Goal: Transaction & Acquisition: Book appointment/travel/reservation

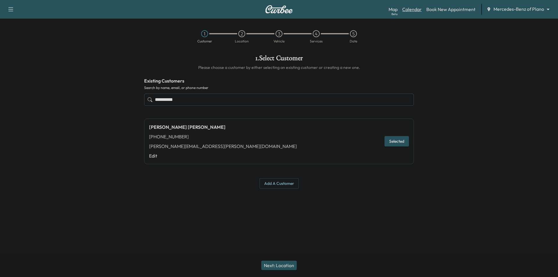
click at [420, 10] on link "Calendar" at bounding box center [411, 9] width 19 height 7
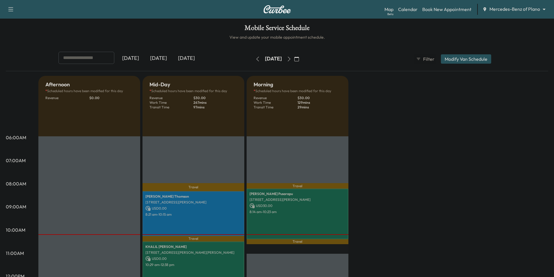
click at [291, 58] on icon "button" at bounding box center [289, 59] width 5 height 5
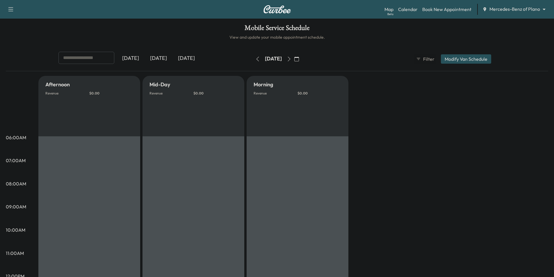
click at [291, 60] on icon "button" at bounding box center [289, 59] width 5 height 5
click at [301, 60] on button "button" at bounding box center [297, 58] width 10 height 9
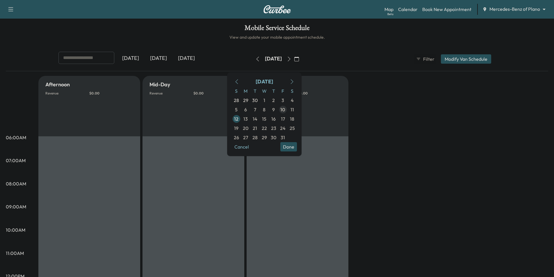
click at [291, 57] on icon "button" at bounding box center [289, 59] width 5 height 5
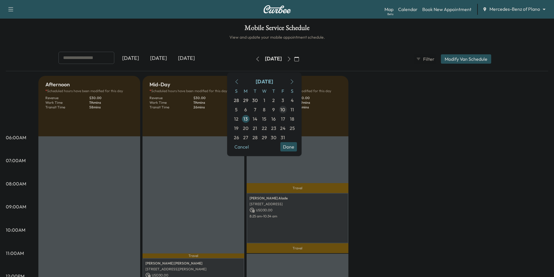
click at [257, 118] on span "14" at bounding box center [255, 118] width 5 height 7
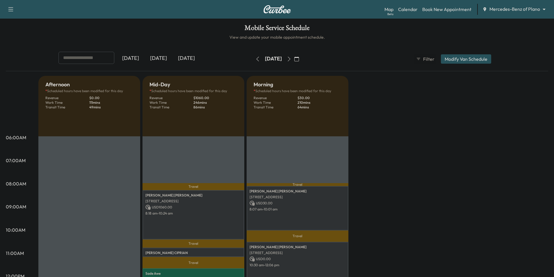
click at [290, 60] on icon "button" at bounding box center [289, 59] width 3 height 5
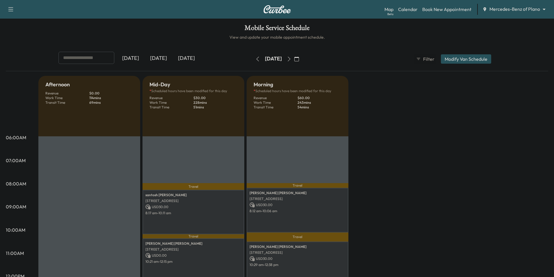
click at [291, 60] on icon "button" at bounding box center [289, 59] width 5 height 5
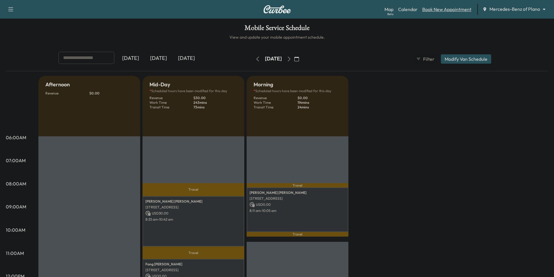
click at [445, 11] on link "Book New Appointment" at bounding box center [446, 9] width 49 height 7
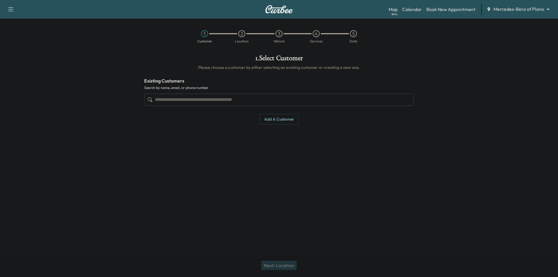
click at [287, 97] on input "text" at bounding box center [279, 100] width 270 height 12
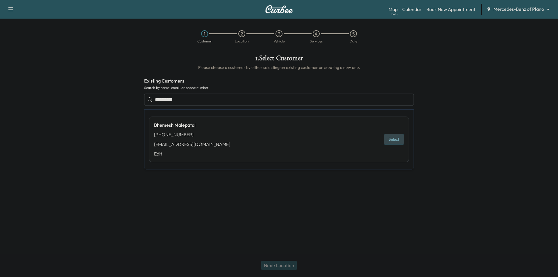
click at [393, 141] on button "Select" at bounding box center [394, 139] width 20 height 11
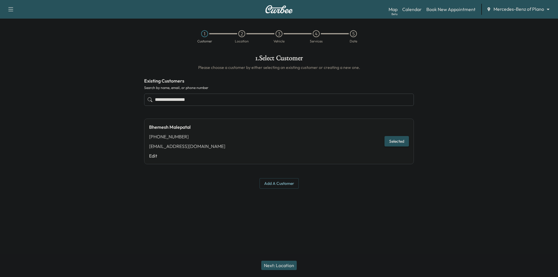
type input "**********"
click at [284, 264] on button "Next: Location" at bounding box center [278, 265] width 35 height 9
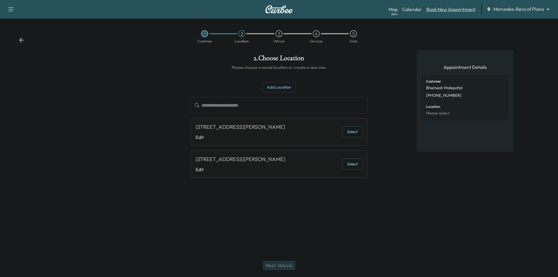
click at [437, 10] on link "Book New Appointment" at bounding box center [450, 9] width 49 height 7
click at [413, 10] on link "Calendar" at bounding box center [411, 9] width 19 height 7
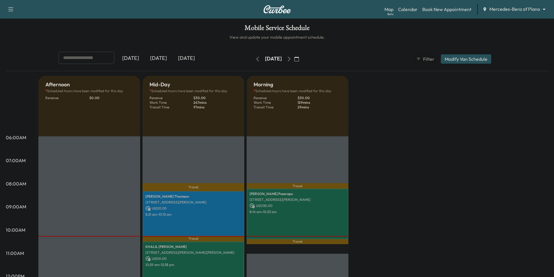
click at [523, 14] on div "Map Beta Calendar Book New Appointment Mercedes-Benz of Plano ******** ​" at bounding box center [466, 9] width 165 height 11
click at [522, 11] on body "Support Log Out Map Beta Calendar Book New Appointment Mercedes-Benz of Plano *…" at bounding box center [277, 138] width 554 height 277
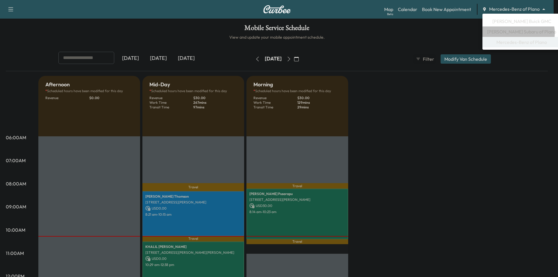
click at [518, 33] on span "[PERSON_NAME] Subaru of Plano" at bounding box center [521, 31] width 69 height 7
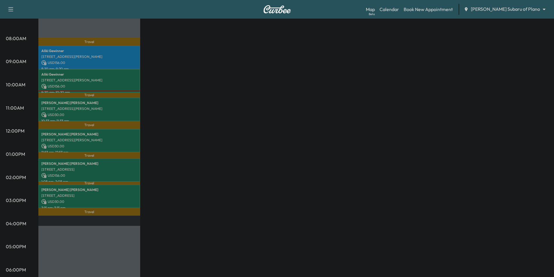
scroll to position [87, 0]
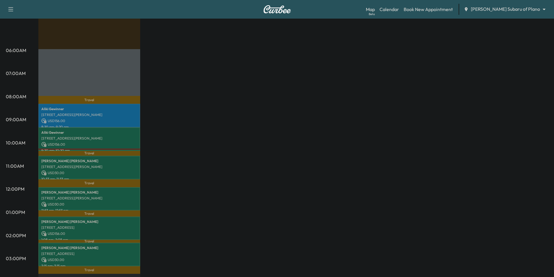
click at [526, 13] on div "Map Beta Calendar Book New Appointment [PERSON_NAME] Subaru of Plano ******** ​" at bounding box center [457, 9] width 183 height 11
click at [524, 10] on body "Support Log Out Map Beta Calendar Book New Appointment [PERSON_NAME] Subaru of …" at bounding box center [277, 51] width 554 height 277
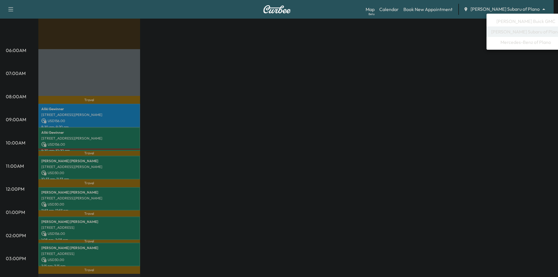
click at [522, 22] on span "[PERSON_NAME] Buick GMC" at bounding box center [526, 21] width 59 height 7
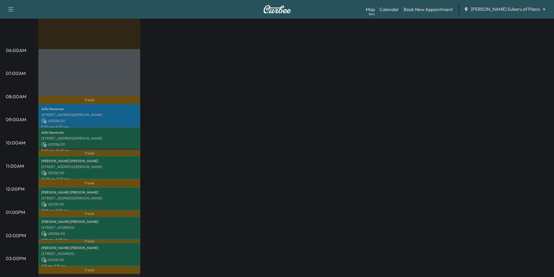
scroll to position [0, 0]
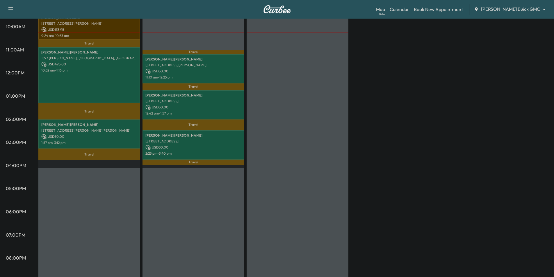
scroll to position [58, 0]
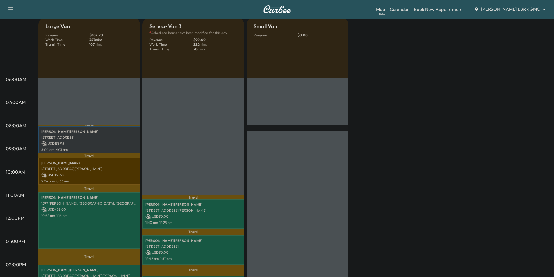
click at [509, 10] on body "Support Log Out Map Beta Calendar Book New Appointment [PERSON_NAME] Buick GMC …" at bounding box center [277, 80] width 554 height 277
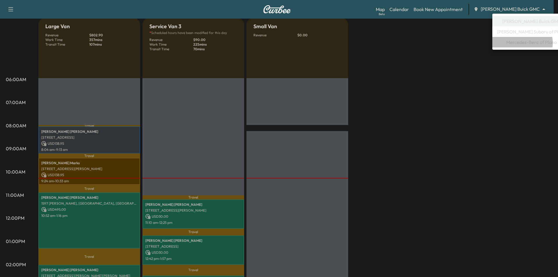
click at [519, 43] on span "Mercedes-Benz of Plano" at bounding box center [531, 42] width 51 height 7
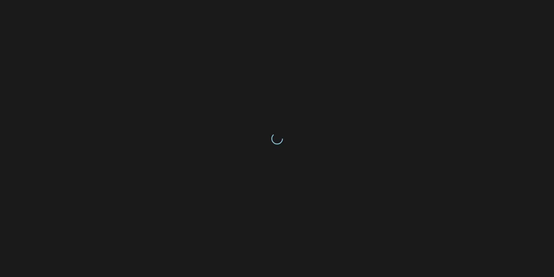
scroll to position [0, 0]
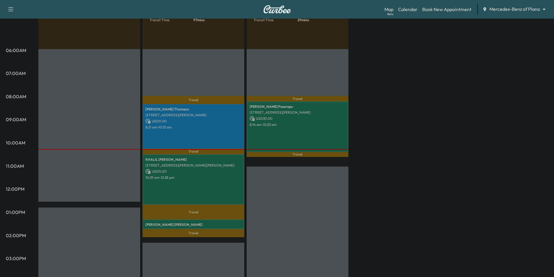
scroll to position [116, 0]
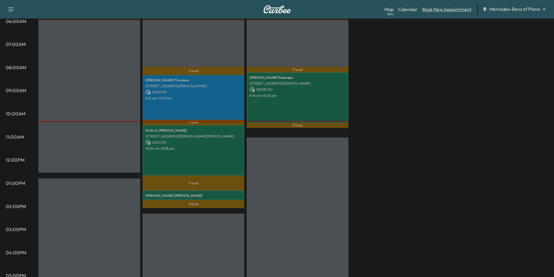
click at [430, 8] on link "Book New Appointment" at bounding box center [446, 9] width 49 height 7
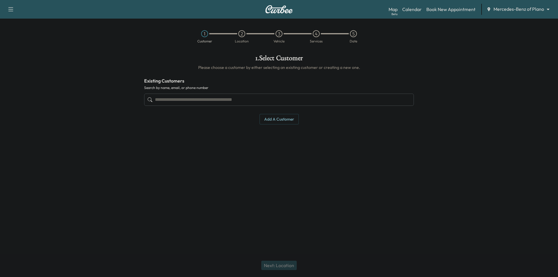
click at [243, 101] on input "text" at bounding box center [279, 100] width 270 height 12
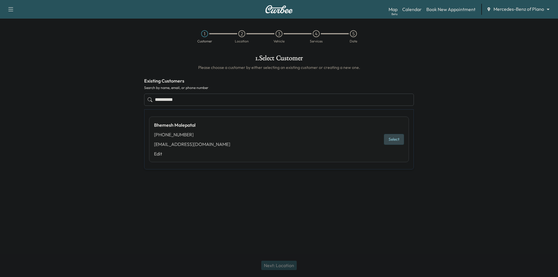
click at [398, 140] on button "Select" at bounding box center [394, 139] width 20 height 11
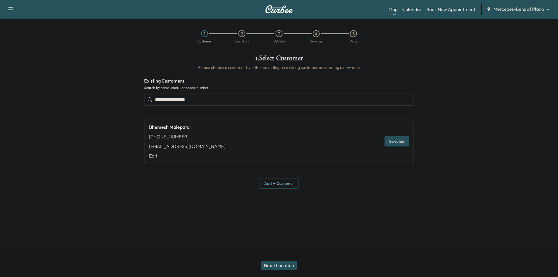
type input "**********"
click at [292, 263] on button "Next: Location" at bounding box center [278, 265] width 35 height 9
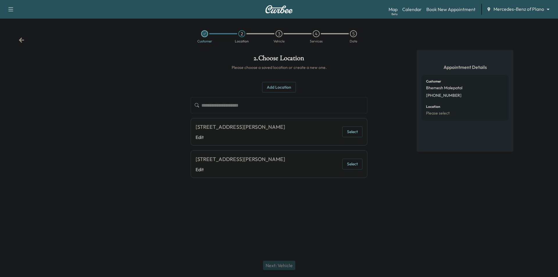
click at [350, 135] on button "Select" at bounding box center [352, 131] width 20 height 11
click at [288, 263] on button "Next: Vehicle" at bounding box center [279, 265] width 32 height 9
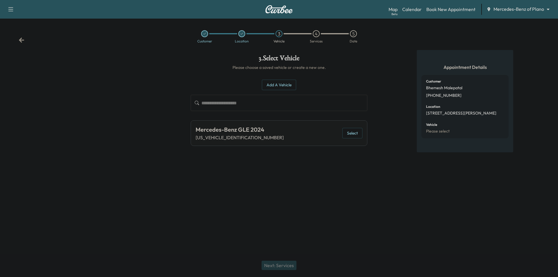
click at [358, 132] on button "Select" at bounding box center [352, 133] width 20 height 11
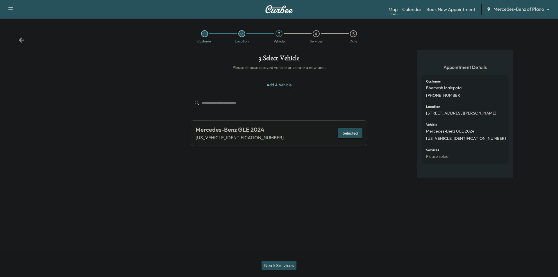
click at [288, 263] on button "Next: Services" at bounding box center [279, 265] width 35 height 9
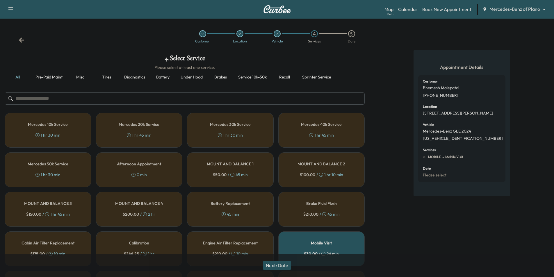
click at [53, 78] on button "Pre-paid maint" at bounding box center [49, 77] width 36 height 14
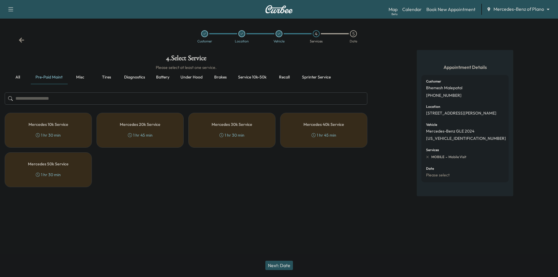
click at [147, 124] on h5 "Mercedes 20k Service" at bounding box center [140, 124] width 41 height 4
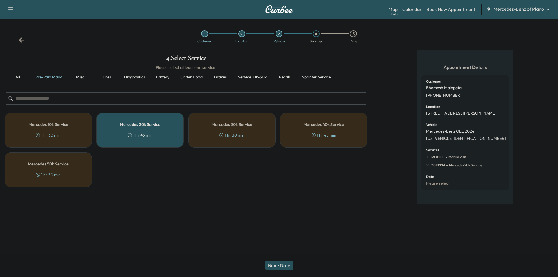
click at [279, 267] on button "Next: Date" at bounding box center [279, 265] width 28 height 9
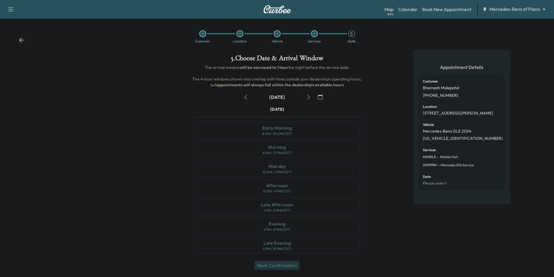
click at [308, 98] on icon "button" at bounding box center [308, 97] width 5 height 5
click at [309, 98] on icon "button" at bounding box center [308, 97] width 5 height 5
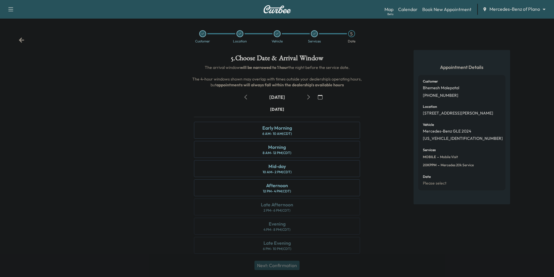
click at [309, 98] on icon "button" at bounding box center [308, 97] width 5 height 5
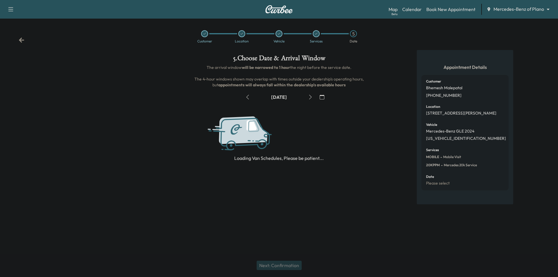
click at [249, 97] on icon "button" at bounding box center [247, 97] width 5 height 5
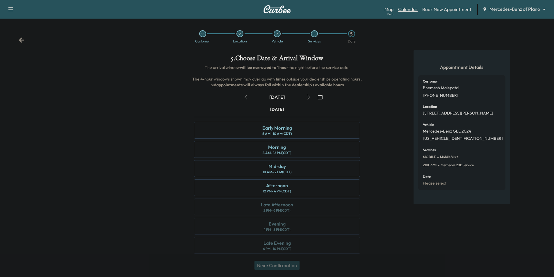
click at [414, 10] on link "Calendar" at bounding box center [407, 9] width 19 height 7
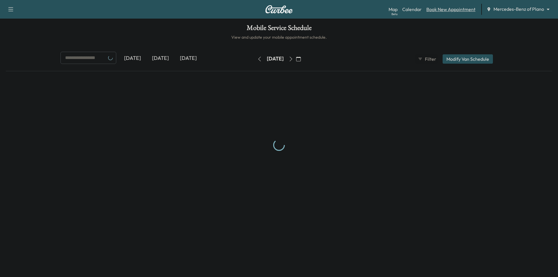
click at [443, 10] on link "Book New Appointment" at bounding box center [450, 9] width 49 height 7
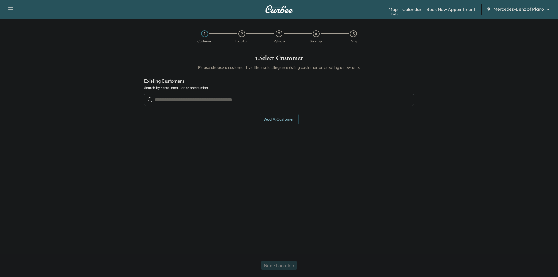
click at [300, 99] on input "text" at bounding box center [279, 100] width 270 height 12
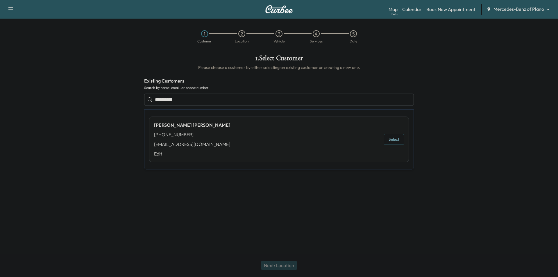
click at [396, 137] on button "Select" at bounding box center [394, 139] width 20 height 11
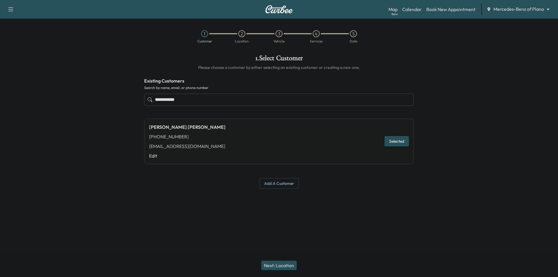
type input "**********"
click at [285, 264] on button "Next: Location" at bounding box center [278, 265] width 35 height 9
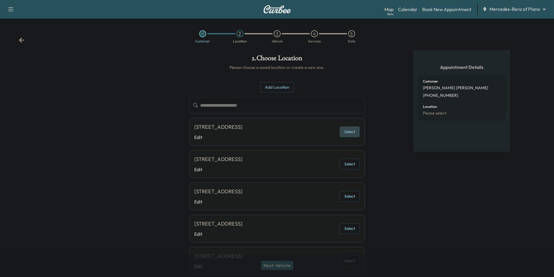
click at [352, 137] on button "Select" at bounding box center [350, 131] width 20 height 11
click at [290, 265] on button "Next: Vehicle" at bounding box center [277, 265] width 32 height 9
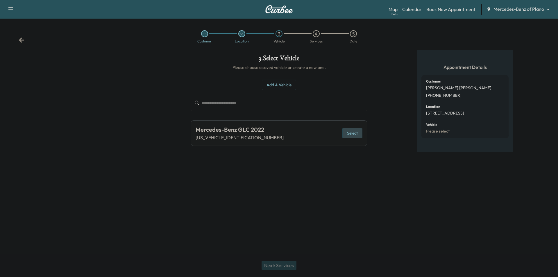
click at [354, 133] on button "Select" at bounding box center [352, 133] width 20 height 11
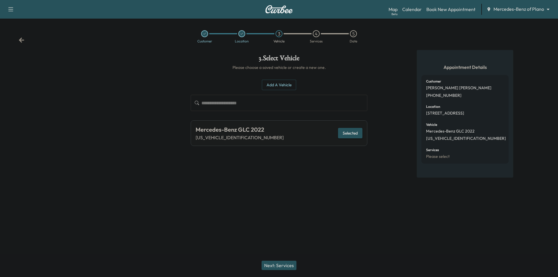
click at [276, 262] on button "Next: Services" at bounding box center [279, 265] width 35 height 9
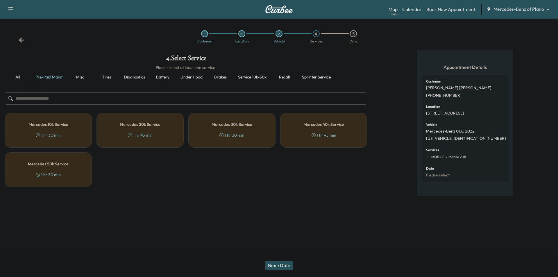
click at [258, 141] on div "Mercedes 30k Service 1 hr 30 min" at bounding box center [231, 130] width 87 height 35
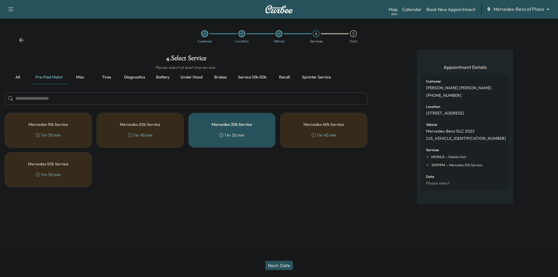
click at [278, 262] on button "Next: Date" at bounding box center [279, 265] width 28 height 9
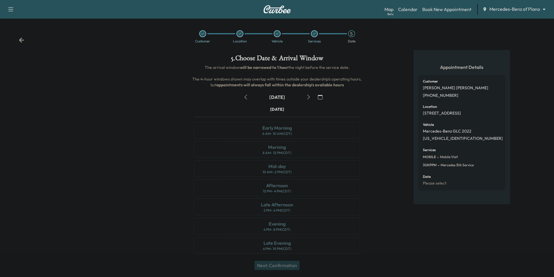
click at [310, 96] on icon "button" at bounding box center [308, 97] width 5 height 5
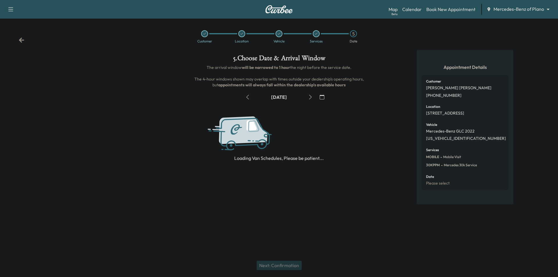
click at [310, 96] on icon "button" at bounding box center [310, 97] width 3 height 5
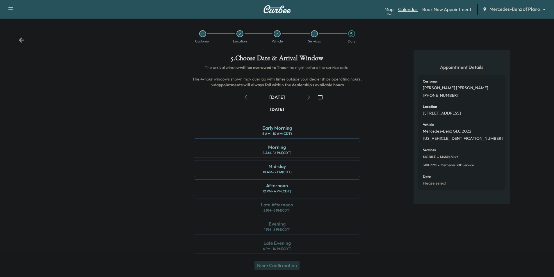
click at [410, 9] on link "Calendar" at bounding box center [407, 9] width 19 height 7
